Goal: Information Seeking & Learning: Find specific fact

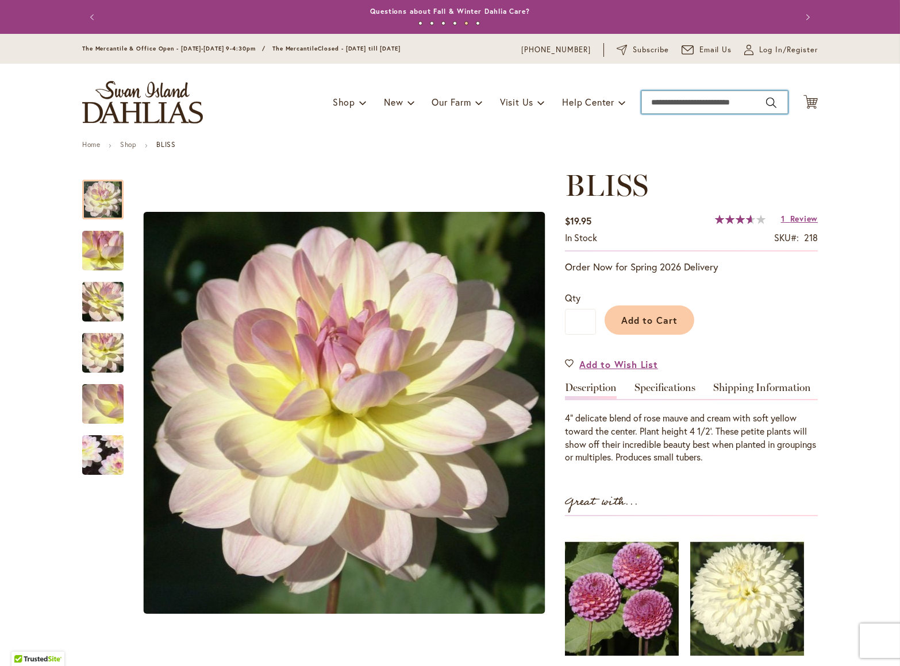
click at [687, 101] on input "Search" at bounding box center [714, 102] width 147 height 23
click at [691, 103] on input "Search" at bounding box center [714, 102] width 147 height 23
type input "*******"
